Goal: Check status: Check status

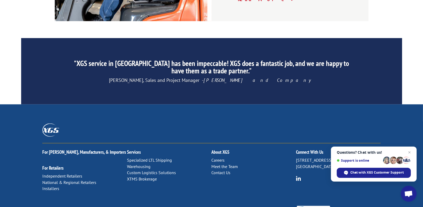
scroll to position [840, 0]
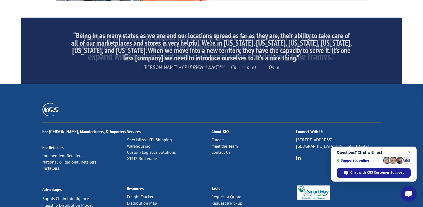
click at [225, 149] on link "Contact Us" at bounding box center [221, 151] width 19 height 5
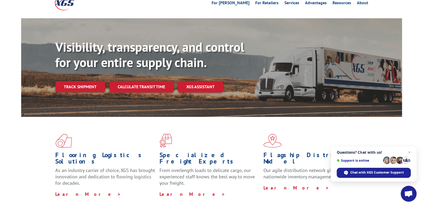
scroll to position [0, 0]
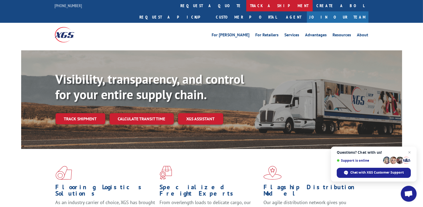
click at [246, 6] on link "track a shipment" at bounding box center [279, 5] width 66 height 11
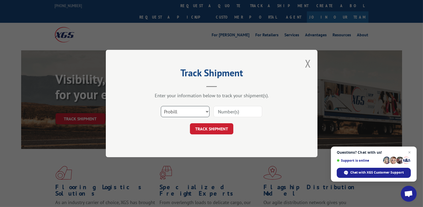
click at [207, 114] on select "Select category... Probill BOL PO" at bounding box center [185, 111] width 49 height 11
select select "bol"
click at [161, 106] on select "Select category... Probill BOL PO" at bounding box center [185, 111] width 49 height 11
click at [225, 114] on input at bounding box center [237, 111] width 49 height 11
type input "2863545"
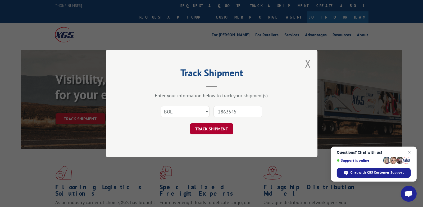
click at [227, 129] on button "TRACK SHIPMENT" at bounding box center [211, 128] width 43 height 11
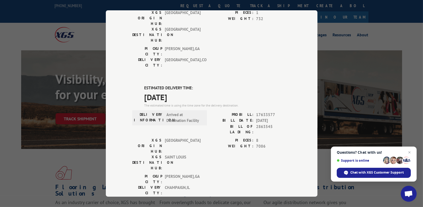
scroll to position [144, 0]
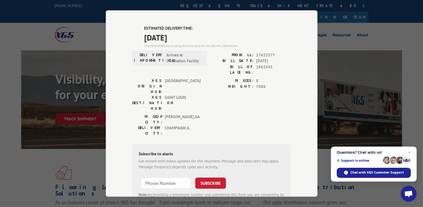
type input "+1 (___) ___-____"
click at [173, 177] on input "+1 (___) ___-____" at bounding box center [166, 182] width 50 height 11
click at [253, 144] on div "Subscribe to alerts Get texted with status updates for this shipment. Message a…" at bounding box center [211, 180] width 159 height 72
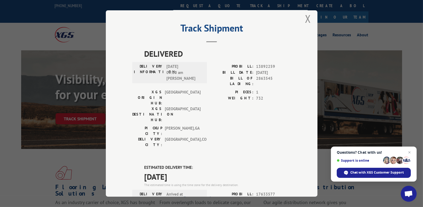
scroll to position [0, 0]
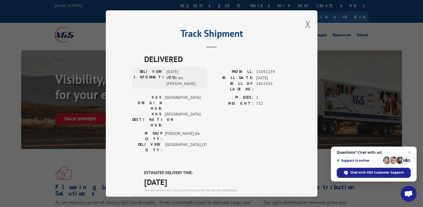
click at [65, 3] on div "Track Shipment DELIVERED DELIVERY INFORMATION: 07/12/2022 09:00 am CARLOS PROBI…" at bounding box center [211, 103] width 423 height 207
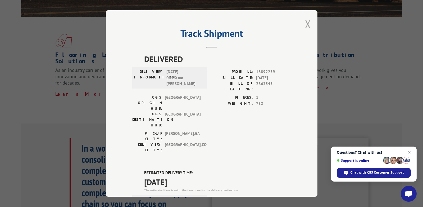
click at [305, 23] on button "Close modal" at bounding box center [308, 24] width 6 height 14
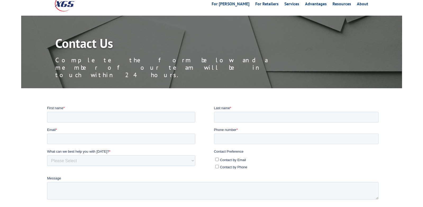
scroll to position [106, 0]
